Goal: Navigation & Orientation: Understand site structure

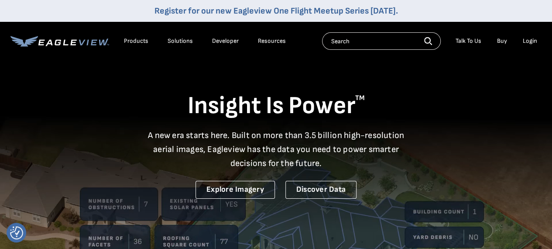
click at [138, 41] on div "Products" at bounding box center [136, 41] width 24 height 8
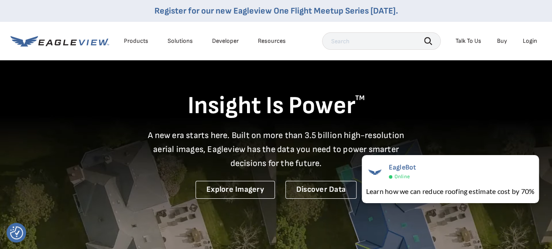
click at [133, 38] on div "Products" at bounding box center [136, 41] width 24 height 8
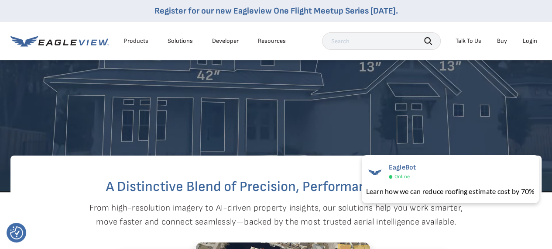
scroll to position [188, 0]
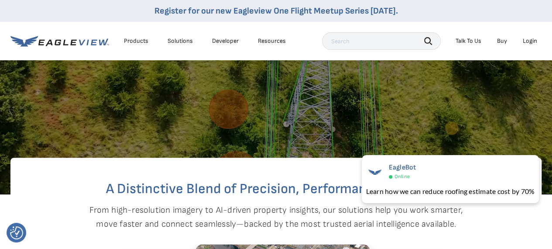
click at [221, 36] on li "Developer" at bounding box center [225, 40] width 35 height 13
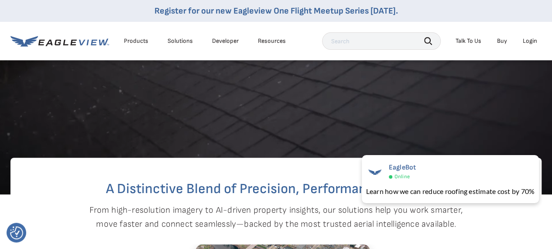
click at [223, 39] on link "Developer" at bounding box center [225, 41] width 27 height 8
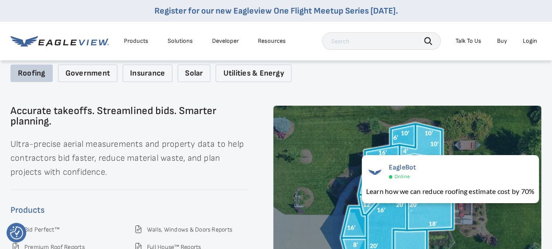
scroll to position [1149, 0]
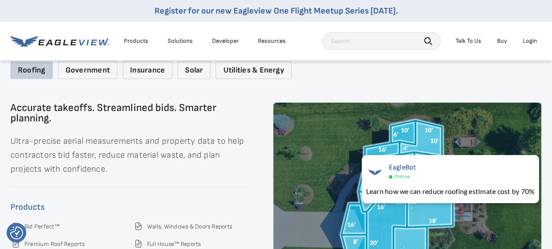
click at [96, 69] on div "Government" at bounding box center [87, 71] width 59 height 18
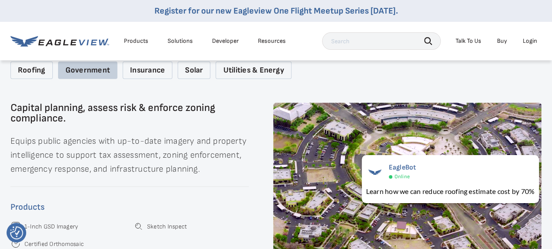
click at [155, 74] on div "Insurance" at bounding box center [148, 71] width 50 height 18
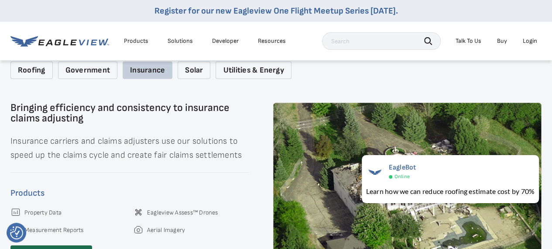
click at [207, 72] on div "Solar" at bounding box center [194, 71] width 33 height 18
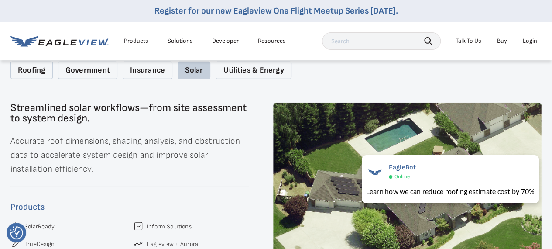
click at [240, 75] on div "Utilities & Energy" at bounding box center [254, 71] width 76 height 18
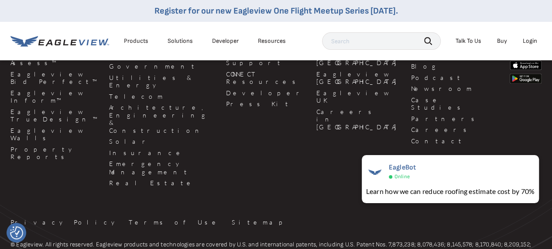
scroll to position [2324, 0]
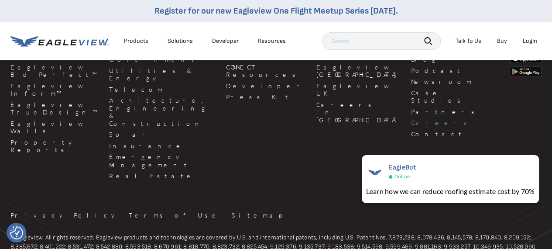
click at [411, 119] on link "Careers" at bounding box center [455, 123] width 88 height 8
